Goal: Transaction & Acquisition: Purchase product/service

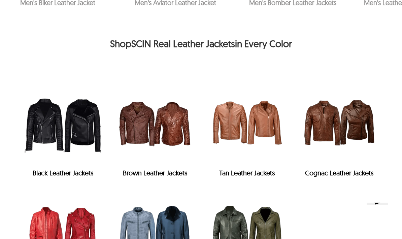
scroll to position [1000, 0]
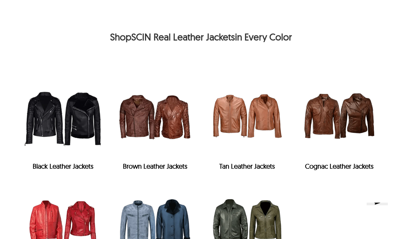
click at [337, 82] on img "Cognac Leather Jackets" at bounding box center [338, 115] width 85 height 85
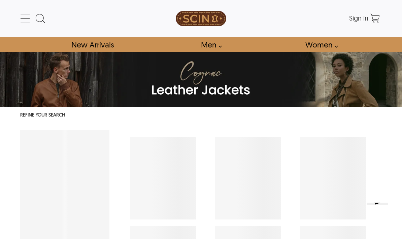
select select "********"
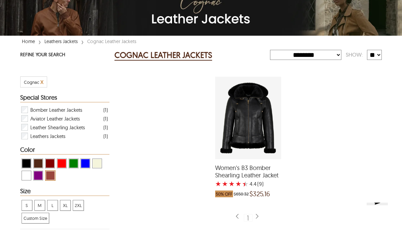
scroll to position [71, 0]
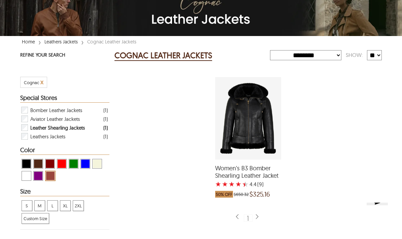
click at [84, 127] on span "Leather Shearling Jackets" at bounding box center [57, 127] width 54 height 9
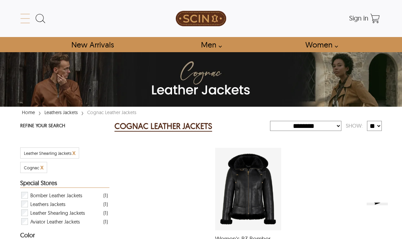
click at [31, 13] on icon at bounding box center [24, 18] width 13 height 13
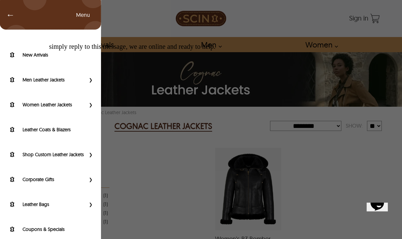
click at [64, 85] on div "Welcome to our site, if you need help simply reply to this message, we are onli…" at bounding box center [219, 119] width 339 height 148
click at [69, 81] on div "Welcome to our site, if you need help simply reply to this message, we are onli…" at bounding box center [219, 119] width 339 height 148
click at [92, 81] on div "Welcome to our site, if you need help simply reply to this message, we are onli…" at bounding box center [219, 119] width 339 height 148
click at [89, 81] on div "Welcome to our site, if you need help simply reply to this message, we are onli…" at bounding box center [219, 119] width 339 height 148
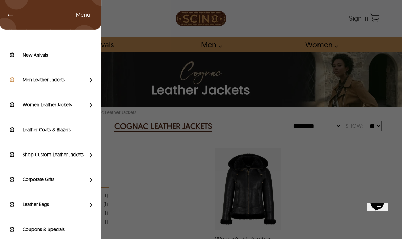
click at [84, 82] on label "Men Leather Jackets" at bounding box center [54, 79] width 63 height 7
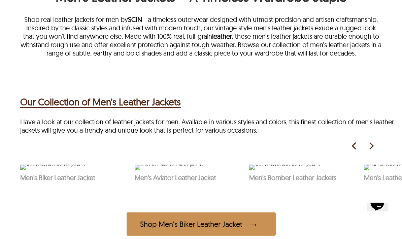
scroll to position [208, 0]
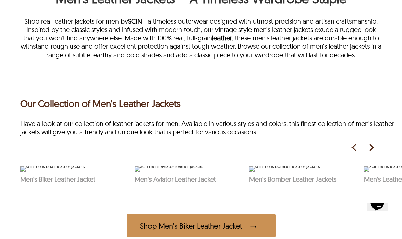
click at [168, 111] on h2 "Our Collection of Men’s Leather Jackets" at bounding box center [100, 104] width 160 height 14
click at [177, 111] on h2 "Our Collection of Men’s Leather Jackets" at bounding box center [100, 104] width 160 height 14
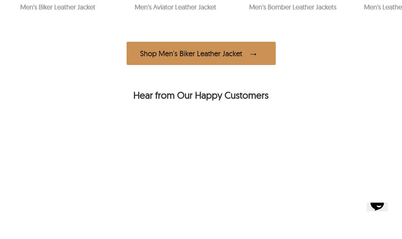
scroll to position [370, 0]
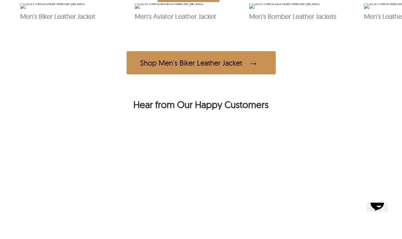
click at [203, 9] on img at bounding box center [169, 5] width 68 height 5
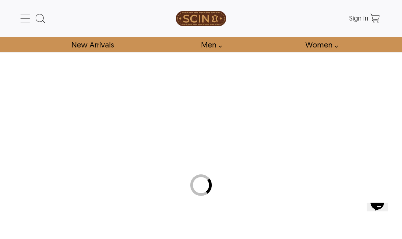
select select "********"
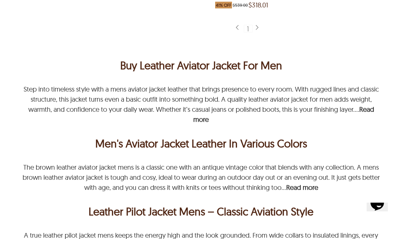
scroll to position [809, 0]
